Goal: Participate in discussion: Engage in conversation with other users on a specific topic

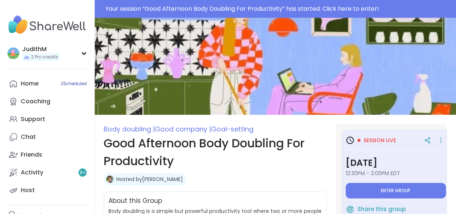
click at [379, 175] on div "Session live [DATE] 12:30PM - 2:00PM EDT Enter group" at bounding box center [395, 166] width 100 height 65
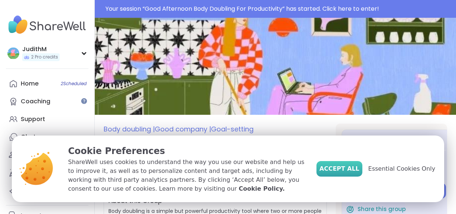
click at [350, 168] on span "Accept All" at bounding box center [339, 168] width 40 height 9
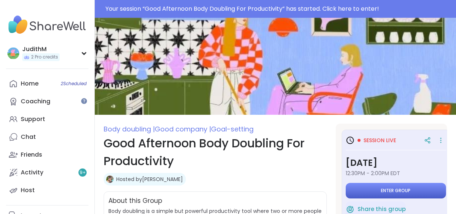
click at [382, 196] on button "Enter group" at bounding box center [395, 191] width 100 height 16
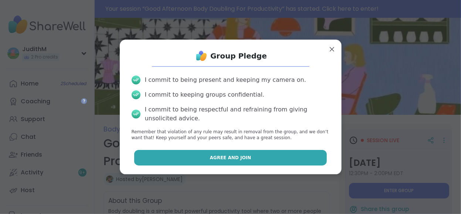
click at [286, 155] on button "Agree and Join" at bounding box center [230, 158] width 193 height 16
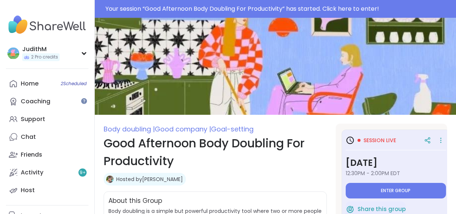
type textarea "*"
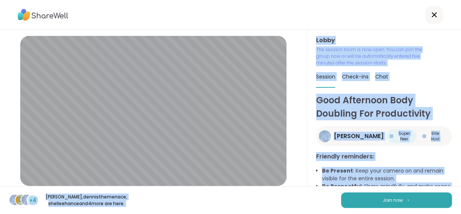
scroll to position [11, 0]
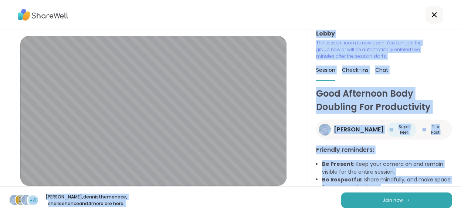
drag, startPoint x: 286, startPoint y: 155, endPoint x: 375, endPoint y: 225, distance: 113.3
click at [375, 213] on html "Lobby | Default - Microphone Array (AMD Audio Device) | HD User Facing (04f2:b6…" at bounding box center [230, 107] width 461 height 214
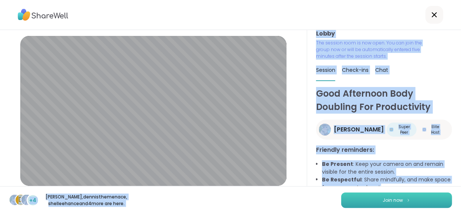
click at [385, 197] on span "Join now" at bounding box center [393, 200] width 20 height 7
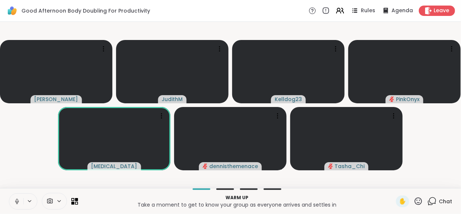
click at [16, 198] on icon at bounding box center [17, 201] width 7 height 7
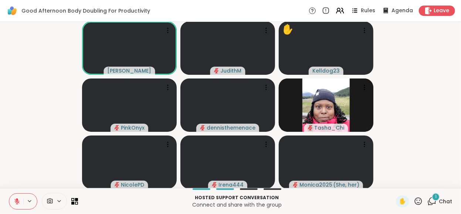
click at [431, 202] on icon at bounding box center [432, 200] width 9 height 9
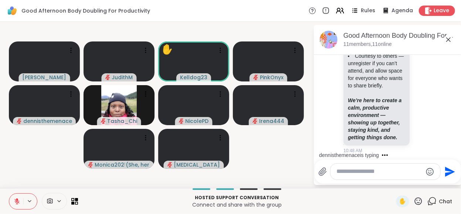
scroll to position [331, 0]
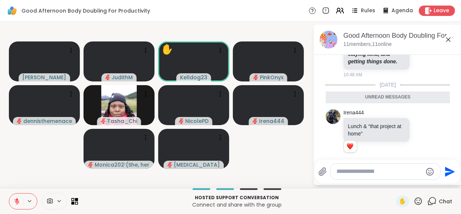
click at [353, 173] on textarea "Type your message" at bounding box center [380, 172] width 86 height 8
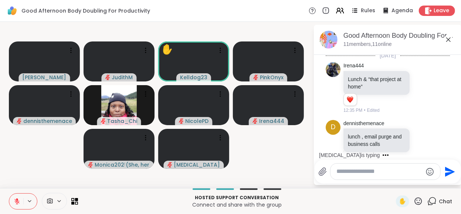
click at [273, 154] on video-player-container "[PERSON_NAME] ✋ Kelldog23 PinkOnyx [PERSON_NAME] NicolePD Irena444 Monica2025 (…" at bounding box center [156, 105] width 304 height 160
click at [350, 172] on textarea "Type your message" at bounding box center [380, 172] width 86 height 8
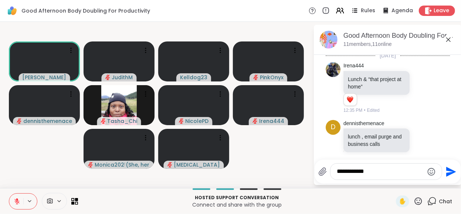
scroll to position [466, 0]
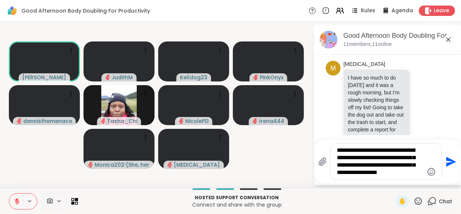
type textarea "**********"
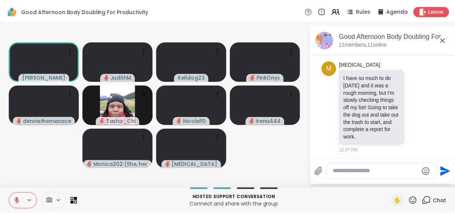
scroll to position [549, 0]
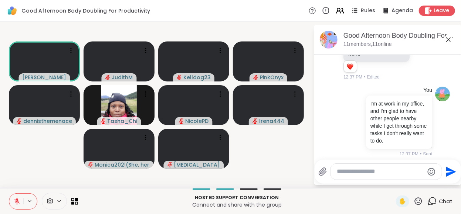
click at [447, 41] on icon at bounding box center [448, 39] width 9 height 9
